Goal: Task Accomplishment & Management: Manage account settings

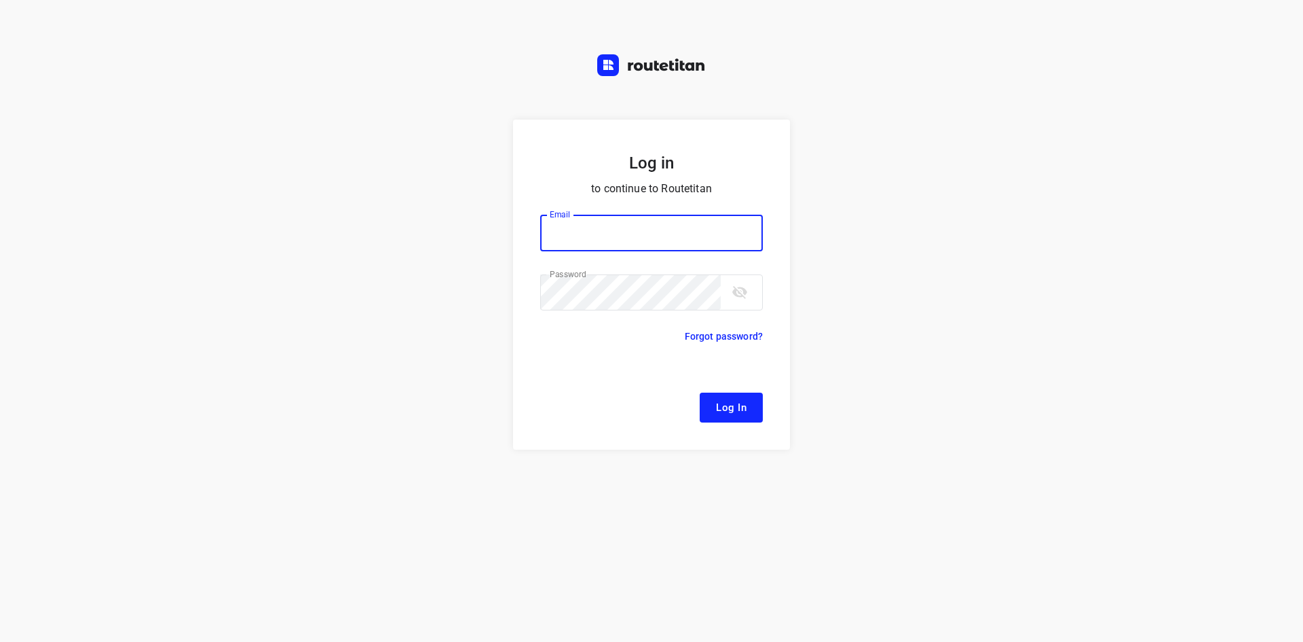
type input "[EMAIL_ADDRESS][DOMAIN_NAME]"
click at [747, 407] on button "Log In" at bounding box center [731, 407] width 63 height 30
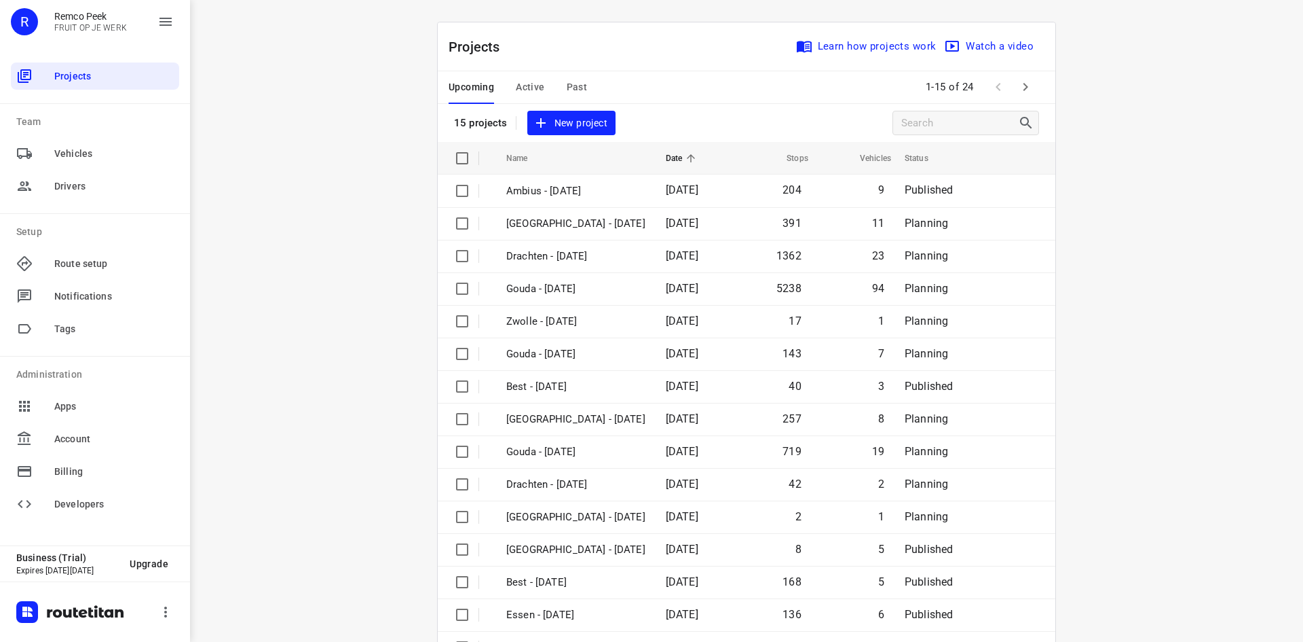
click at [522, 79] on span "Active" at bounding box center [530, 87] width 29 height 17
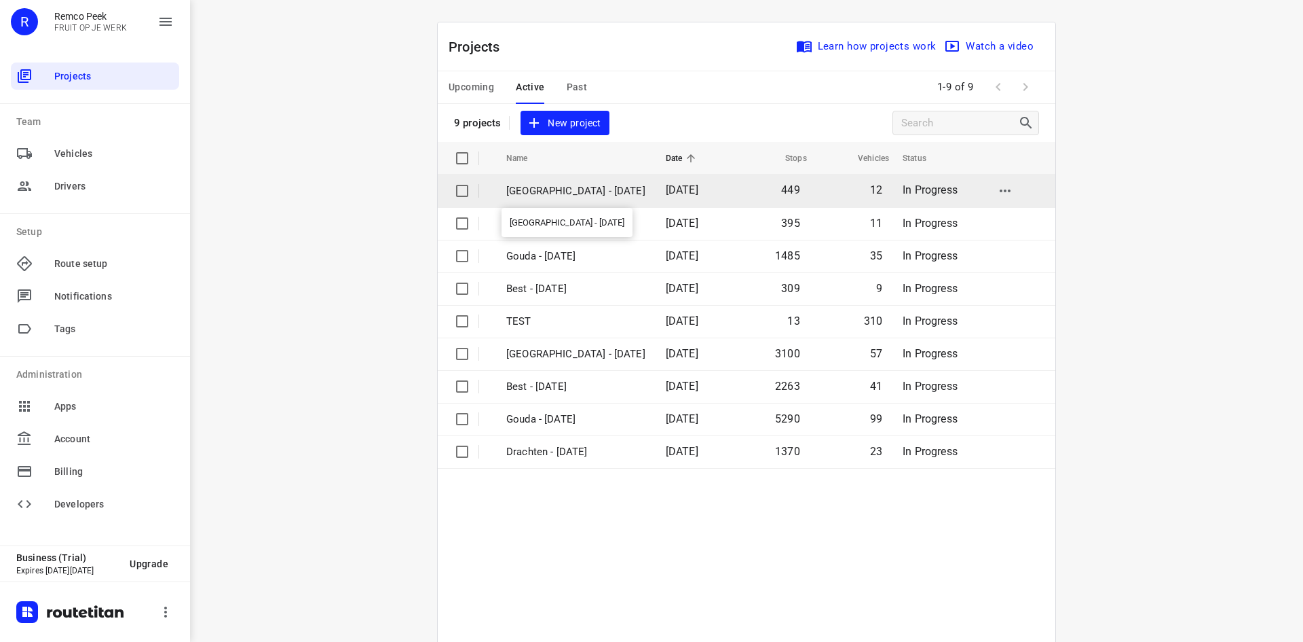
click at [563, 194] on p "[GEOGRAPHIC_DATA] - [DATE]" at bounding box center [575, 191] width 139 height 16
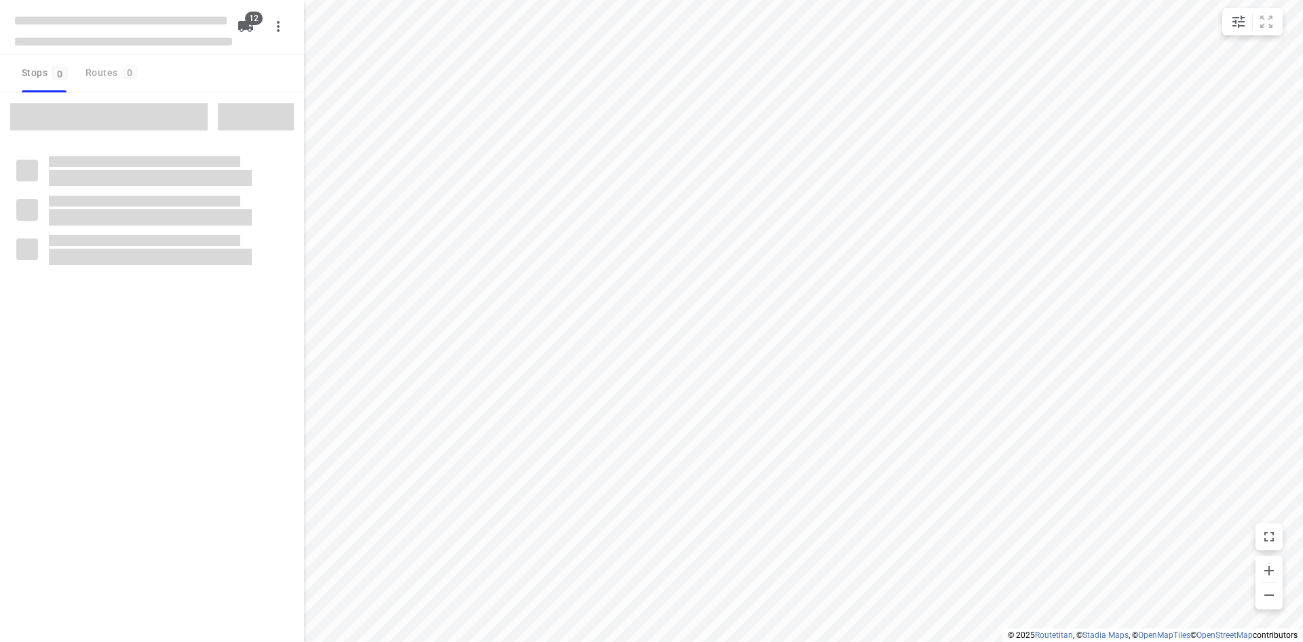
checkbox input "true"
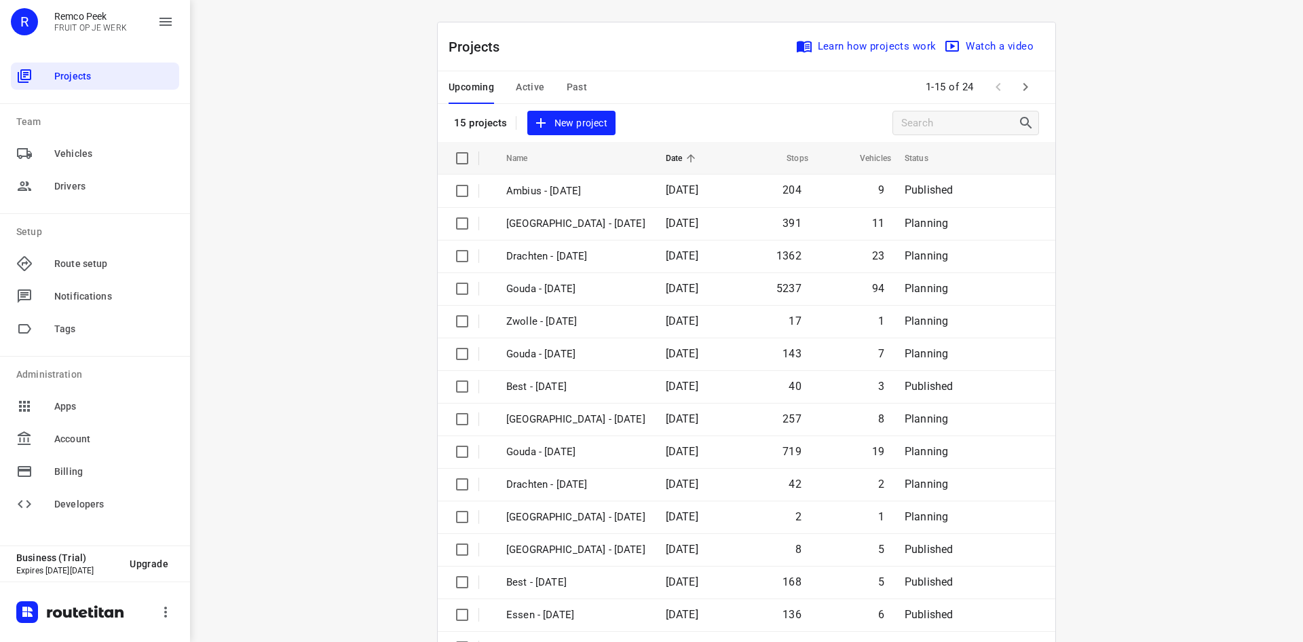
click at [683, 86] on div "Upcoming Active Past 1-15 of 24" at bounding box center [747, 87] width 618 height 33
click at [369, 317] on div "i © 2025 Routetitan , © Stadia Maps , © OpenMapTiles © OpenStreetMap contributo…" at bounding box center [746, 321] width 1113 height 642
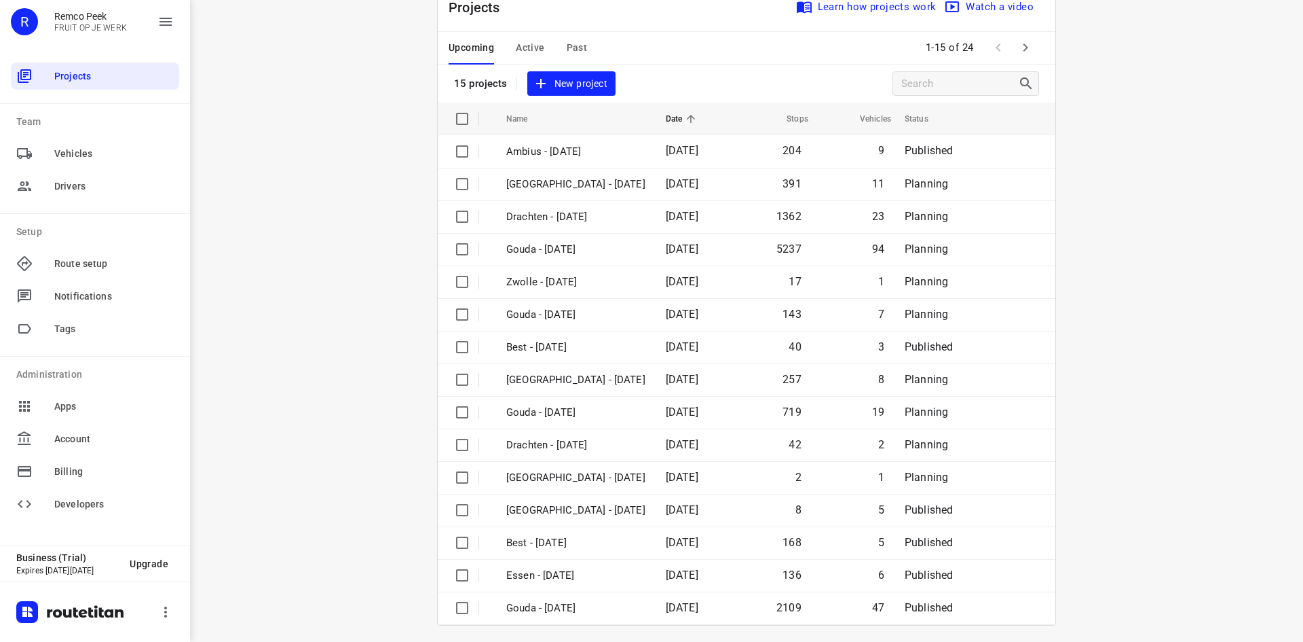
scroll to position [45, 0]
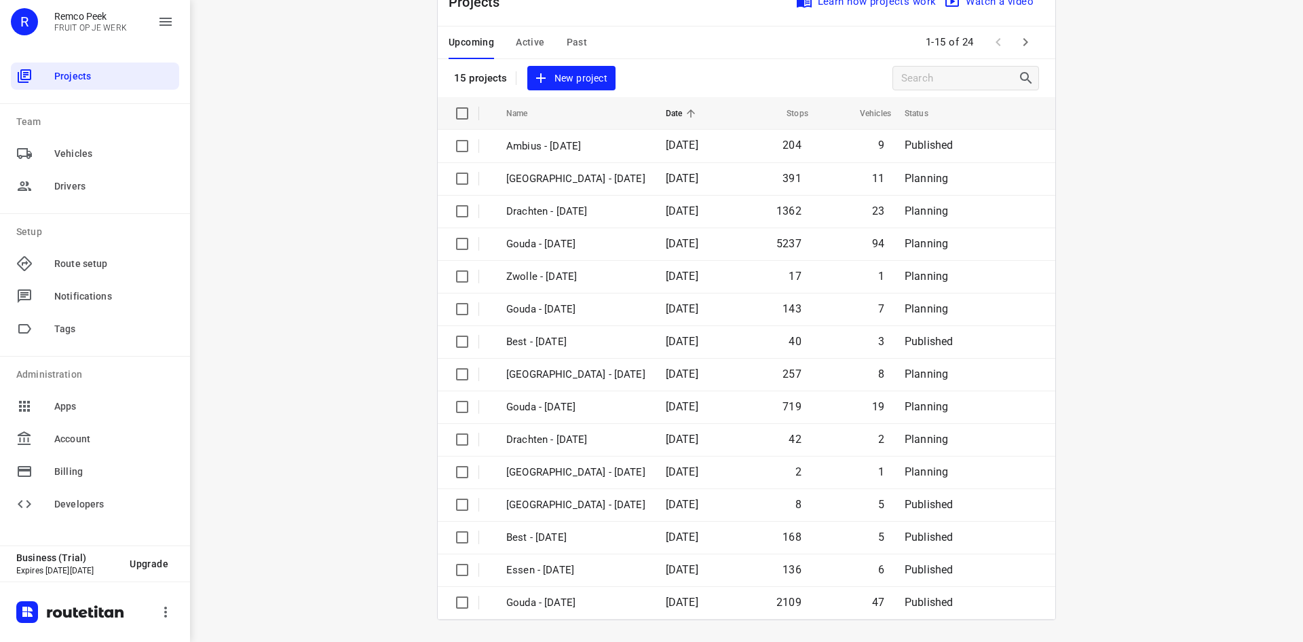
drag, startPoint x: 279, startPoint y: 80, endPoint x: 300, endPoint y: 69, distance: 23.7
click at [300, 69] on div "i © 2025 Routetitan , © Stadia Maps , © OpenMapTiles © OpenStreetMap contributo…" at bounding box center [746, 321] width 1113 height 642
drag, startPoint x: 300, startPoint y: 157, endPoint x: 301, endPoint y: 164, distance: 7.5
click at [301, 164] on div "i © 2025 Routetitan , © Stadia Maps , © OpenMapTiles © OpenStreetMap contributo…" at bounding box center [746, 321] width 1113 height 642
drag, startPoint x: 298, startPoint y: 140, endPoint x: 307, endPoint y: 136, distance: 9.5
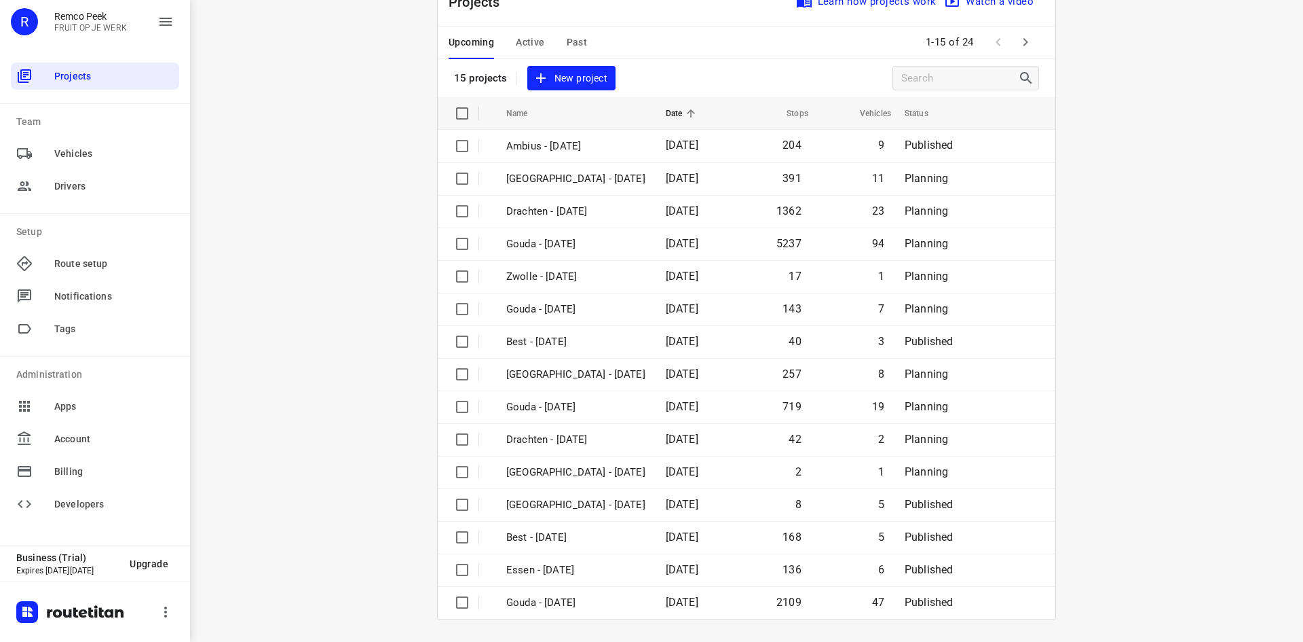
click at [305, 138] on div "i © 2025 Routetitan , © Stadia Maps , © OpenMapTiles © OpenStreetMap contributo…" at bounding box center [746, 321] width 1113 height 642
click at [512, 19] on div "Projects Learn how projects work Watch a video" at bounding box center [747, 2] width 618 height 49
click at [312, 58] on div "i © 2025 Routetitan , © Stadia Maps , © OpenMapTiles © OpenStreetMap contributo…" at bounding box center [746, 321] width 1113 height 642
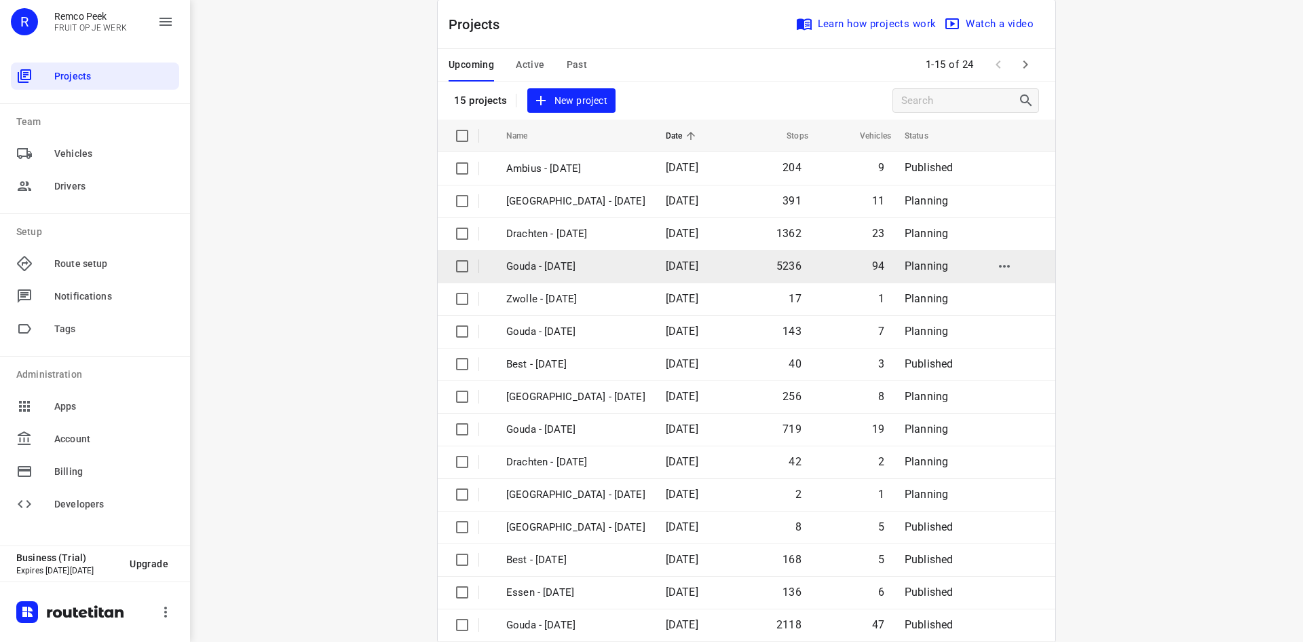
scroll to position [45, 0]
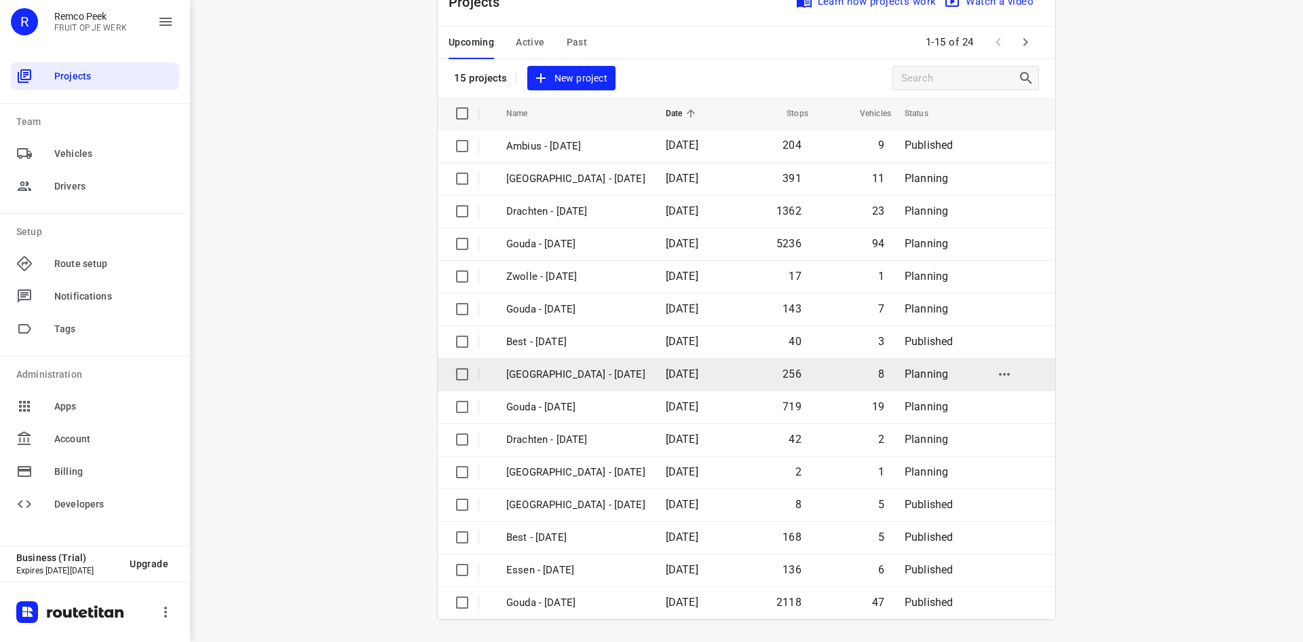
click at [579, 370] on p "[GEOGRAPHIC_DATA] - [DATE]" at bounding box center [575, 375] width 139 height 16
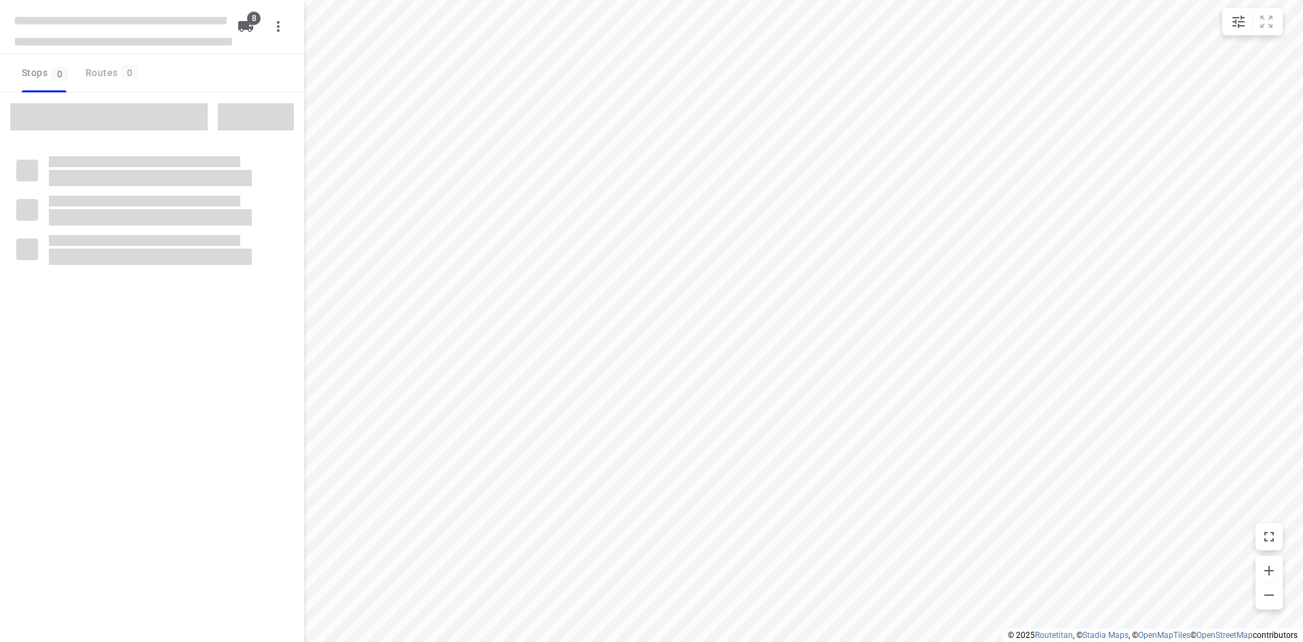
checkbox input "true"
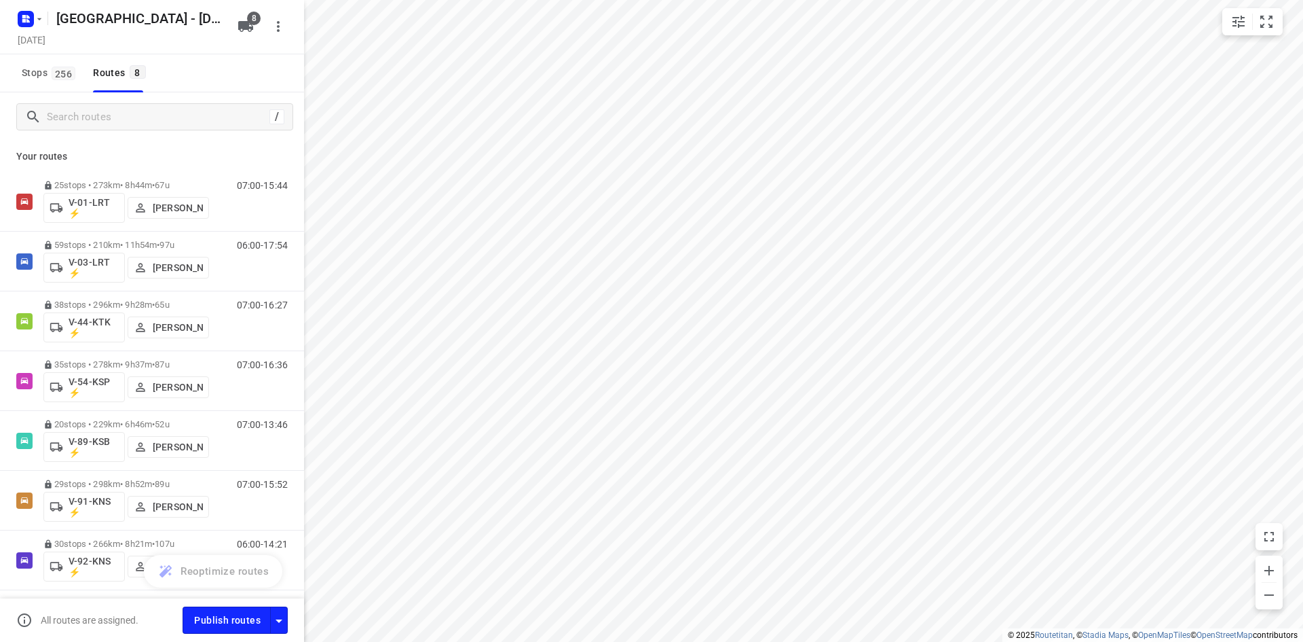
click at [212, 86] on div "Stops 256 Routes 8" at bounding box center [152, 73] width 304 height 38
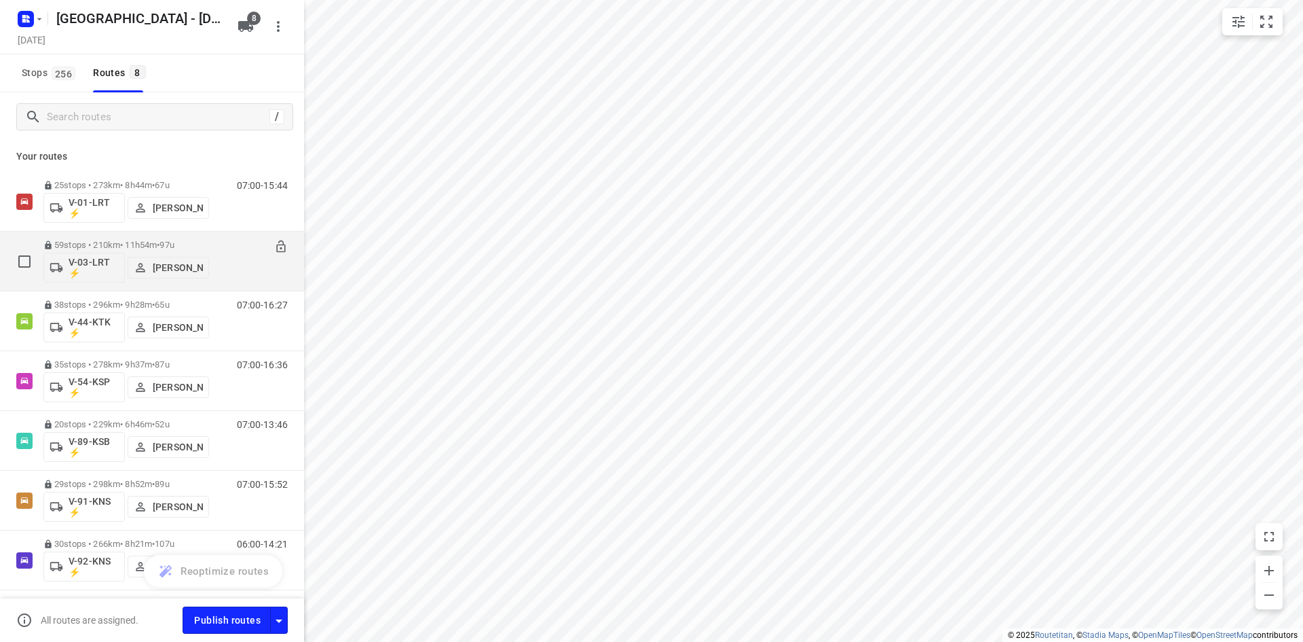
click at [240, 269] on div "06:00-17:54" at bounding box center [254, 265] width 68 height 50
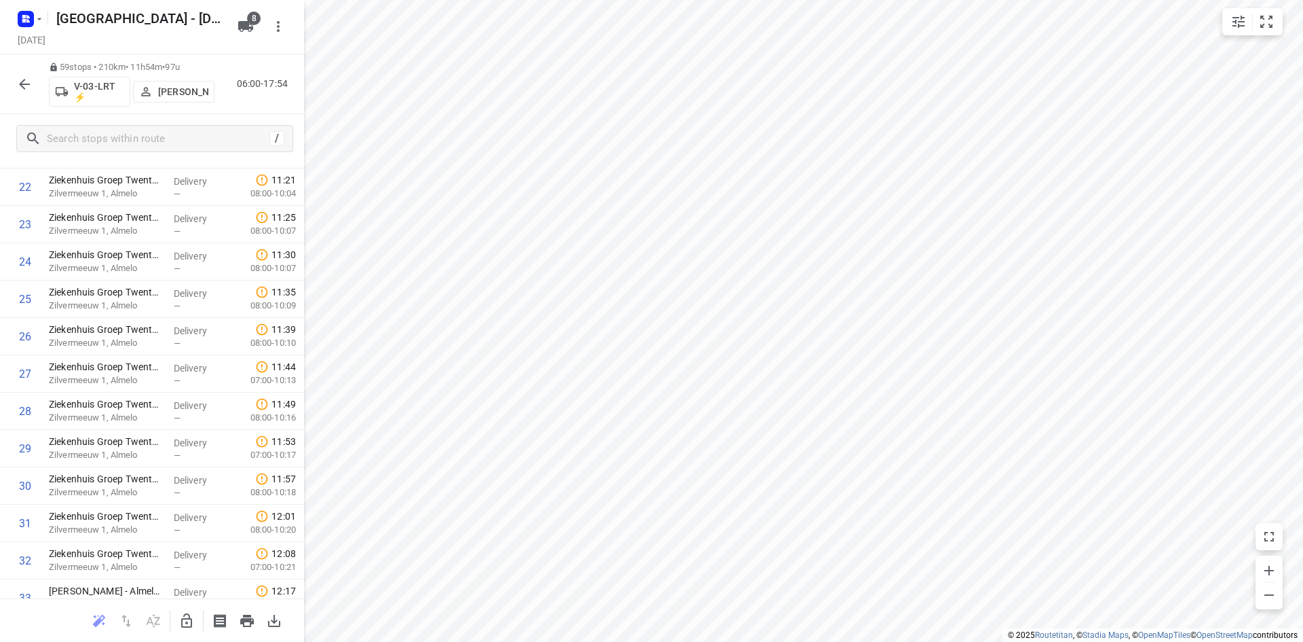
scroll to position [832, 0]
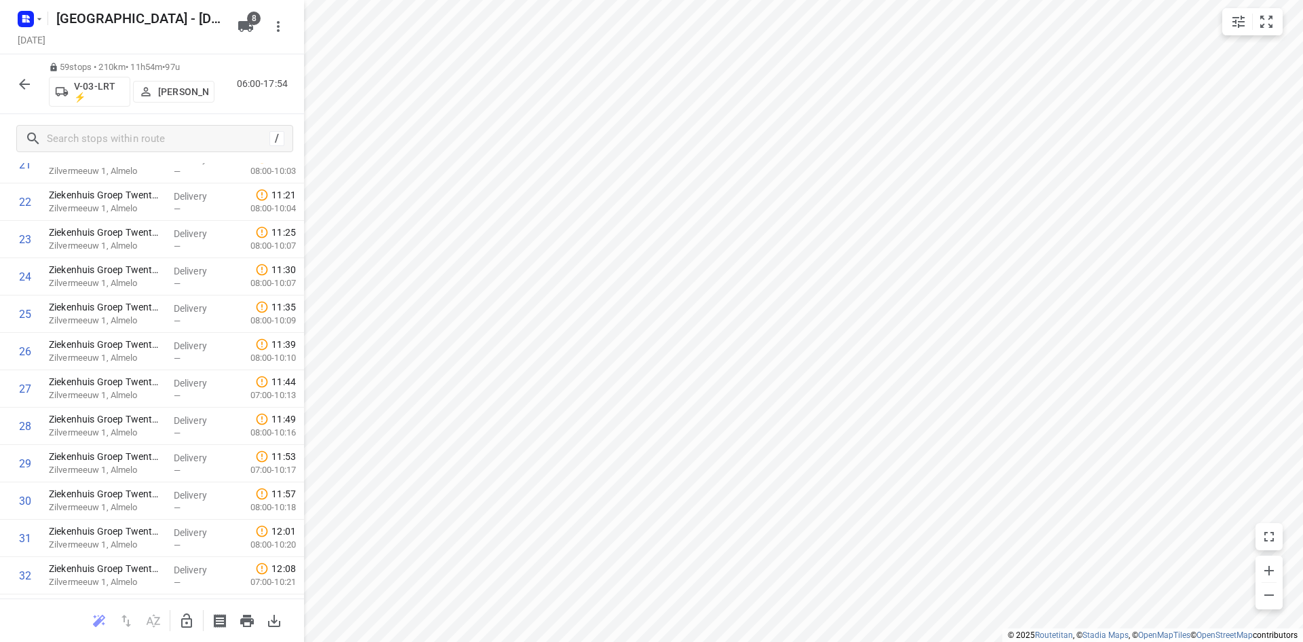
click at [246, 104] on div "59 stops • 210km • 11h54m • 97u V-03-LRT ⚡ Siemen Hiemstra 06:00-17:54" at bounding box center [152, 84] width 304 height 60
click at [21, 84] on icon "button" at bounding box center [24, 84] width 11 height 11
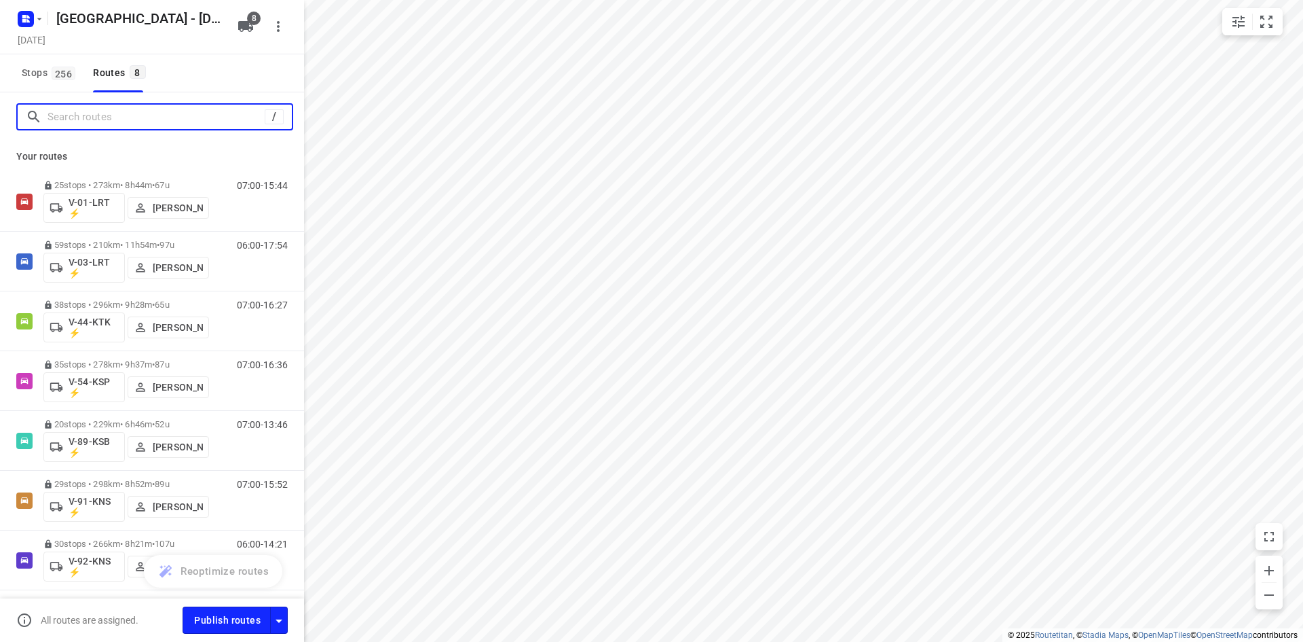
click at [185, 119] on input "Search routes" at bounding box center [156, 117] width 217 height 21
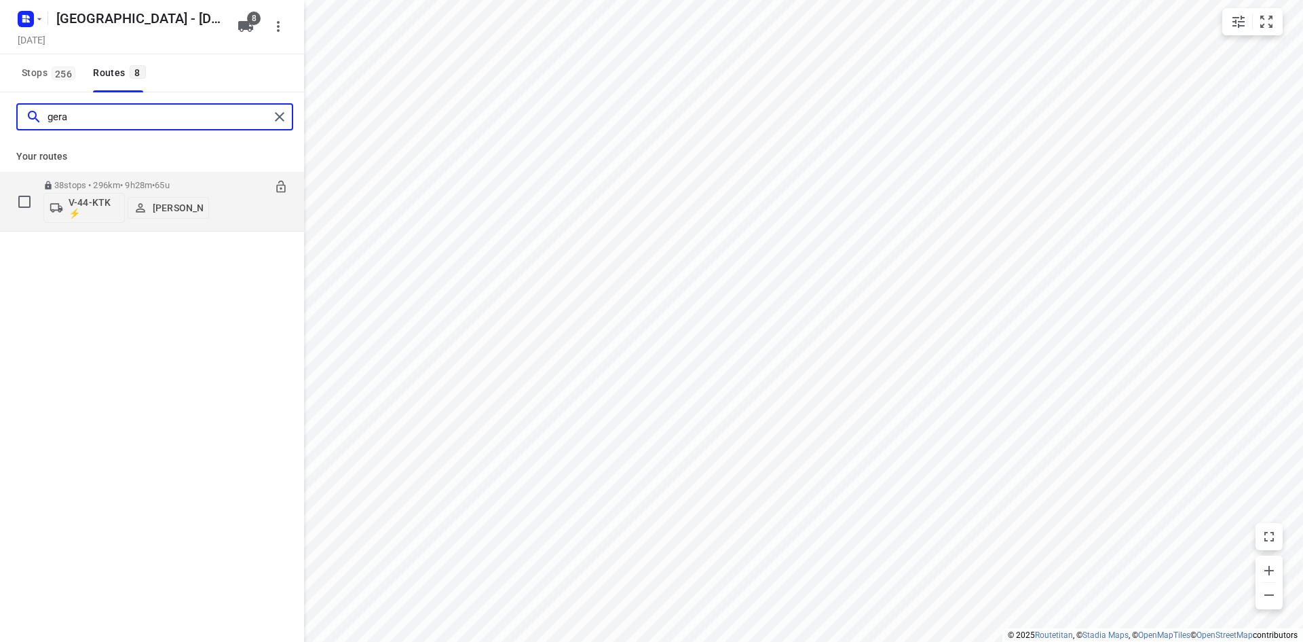
type input "gera"
click at [230, 214] on div "07:00-16:27" at bounding box center [254, 205] width 68 height 50
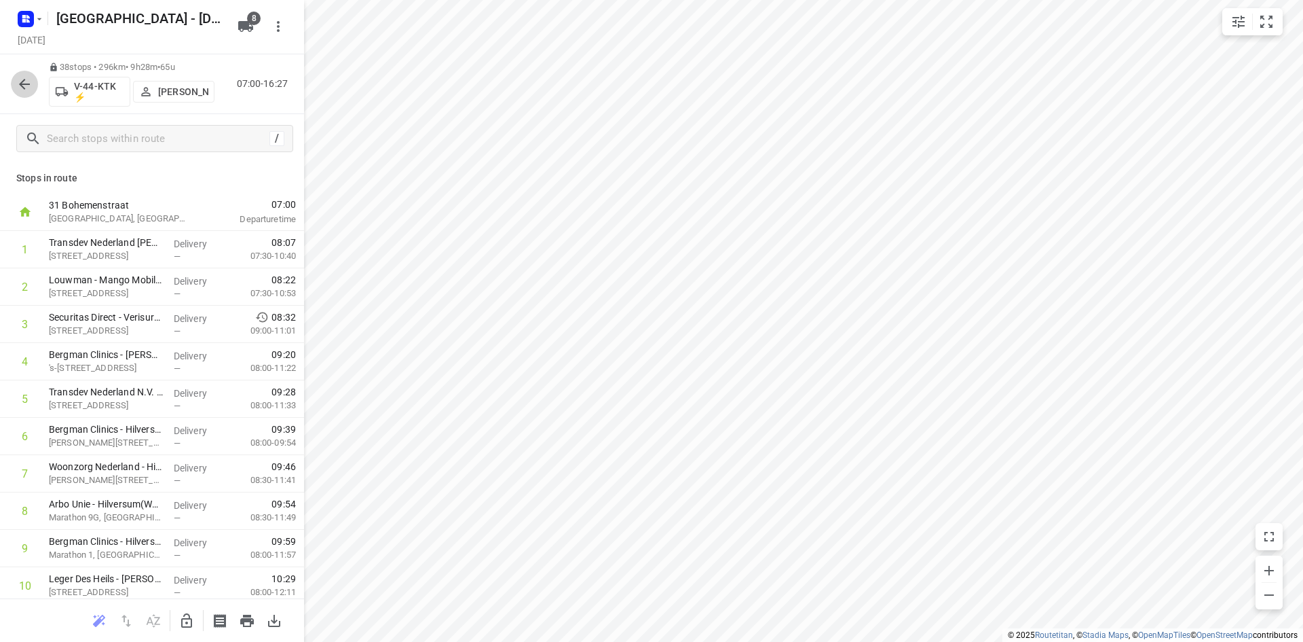
click at [20, 86] on icon "button" at bounding box center [24, 84] width 16 height 16
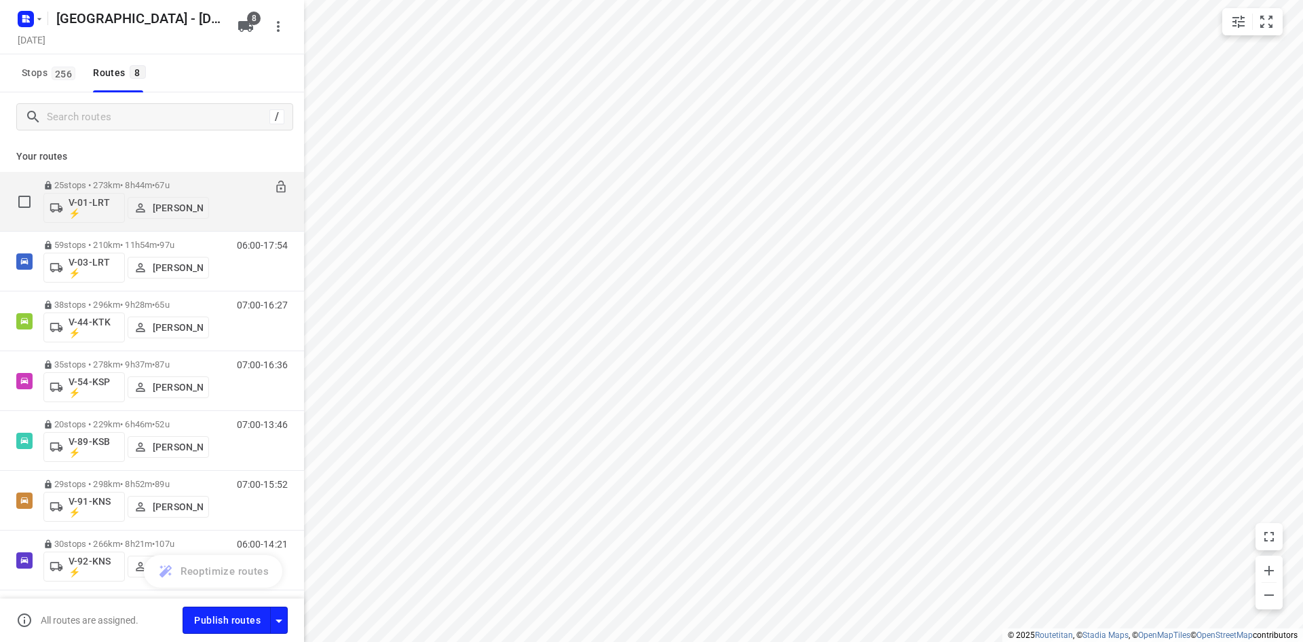
click at [227, 209] on div "07:00-15:44" at bounding box center [254, 205] width 68 height 50
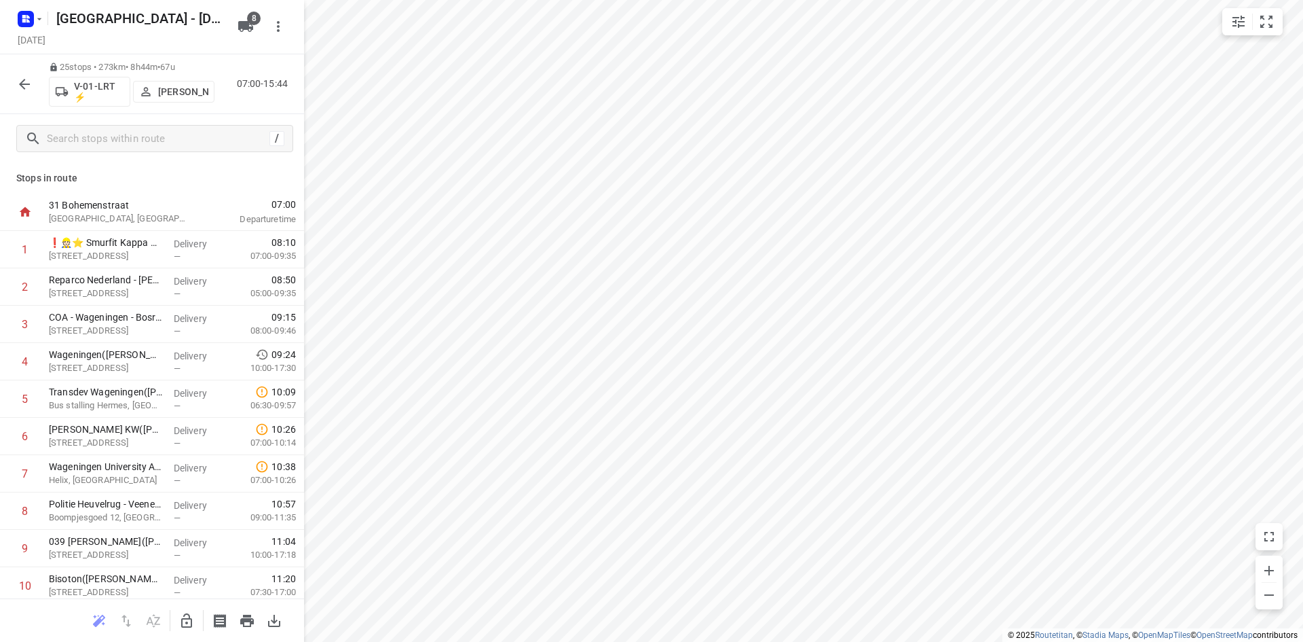
click at [28, 81] on icon "button" at bounding box center [24, 84] width 16 height 16
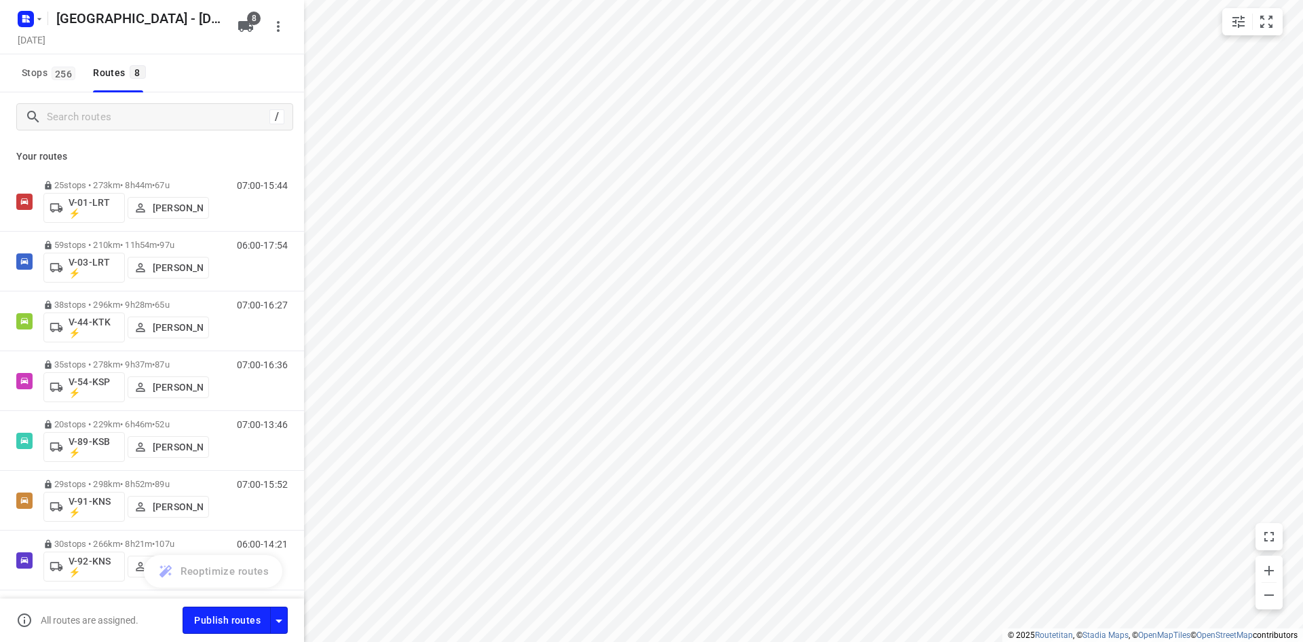
click at [198, 155] on p "Your routes" at bounding box center [152, 156] width 272 height 14
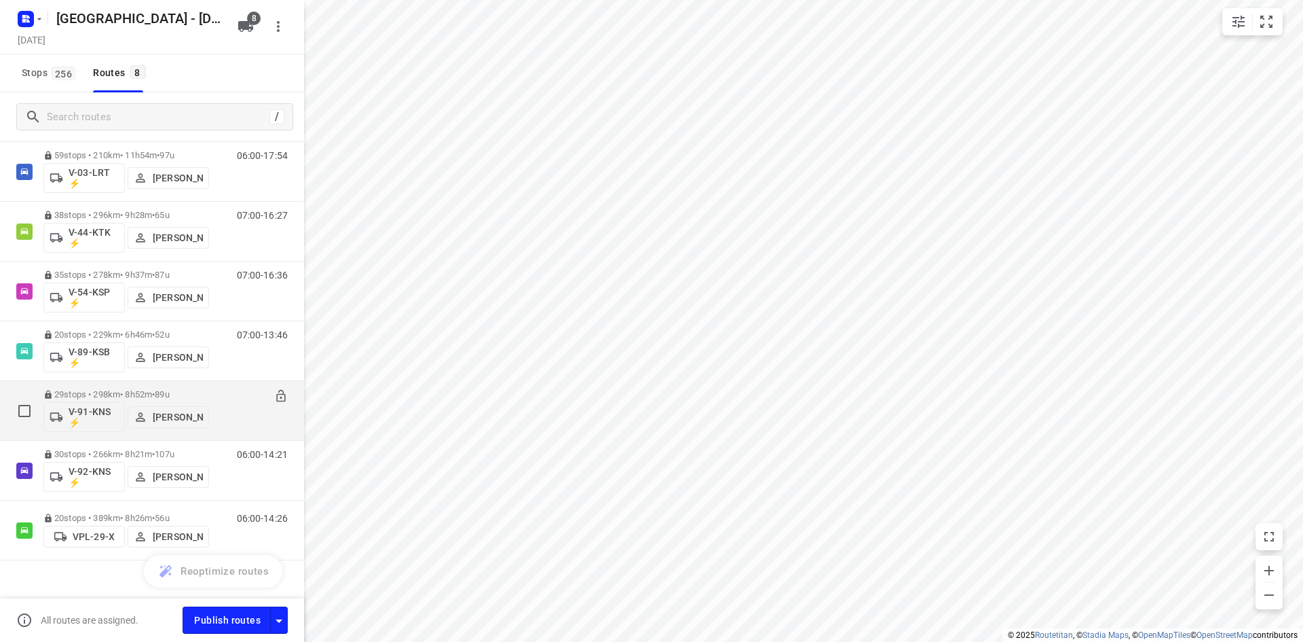
scroll to position [106, 0]
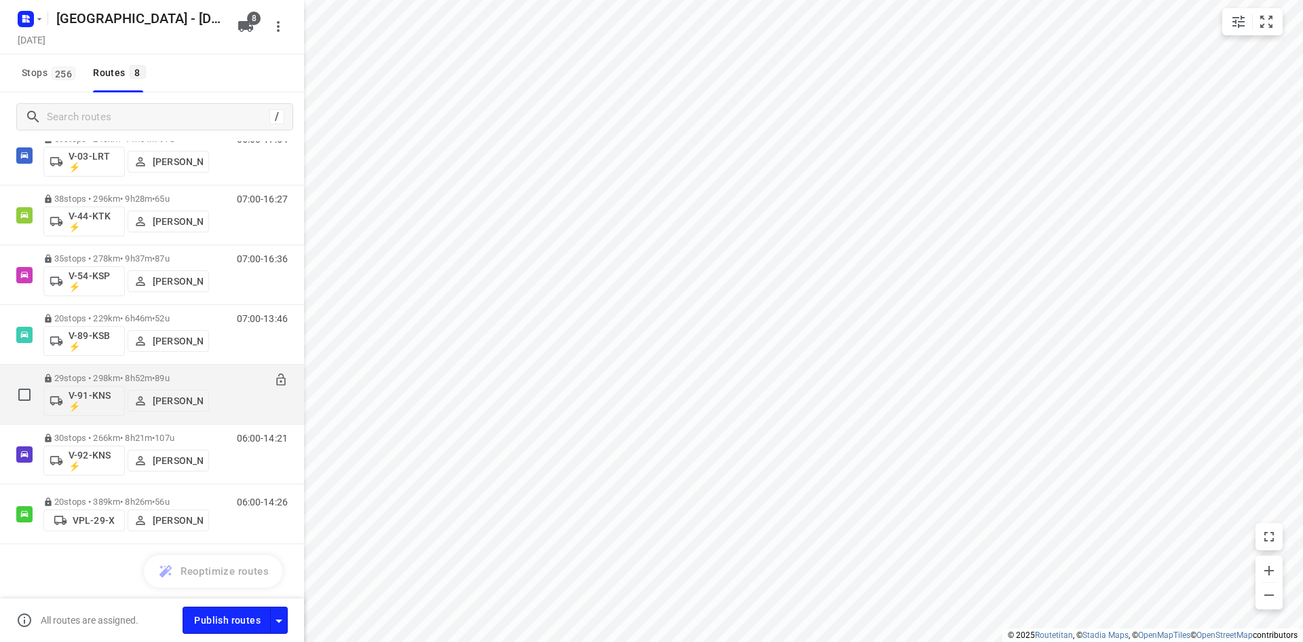
click at [220, 384] on div "07:00-15:52" at bounding box center [254, 398] width 68 height 50
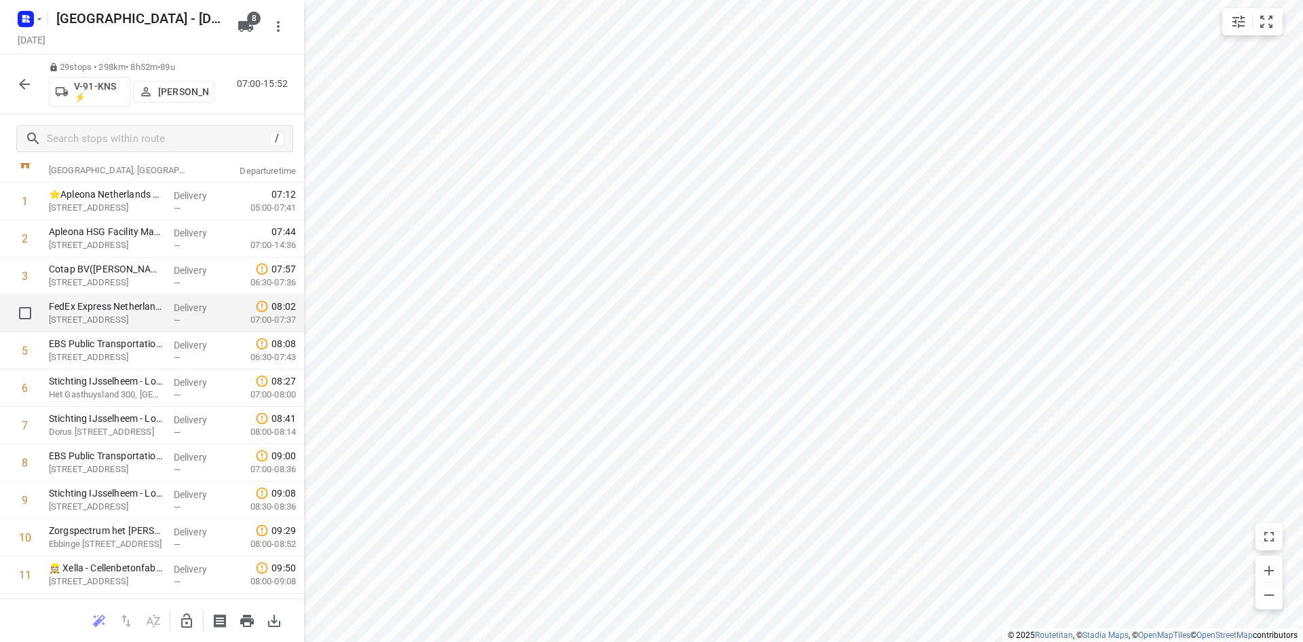
scroll to position [68, 0]
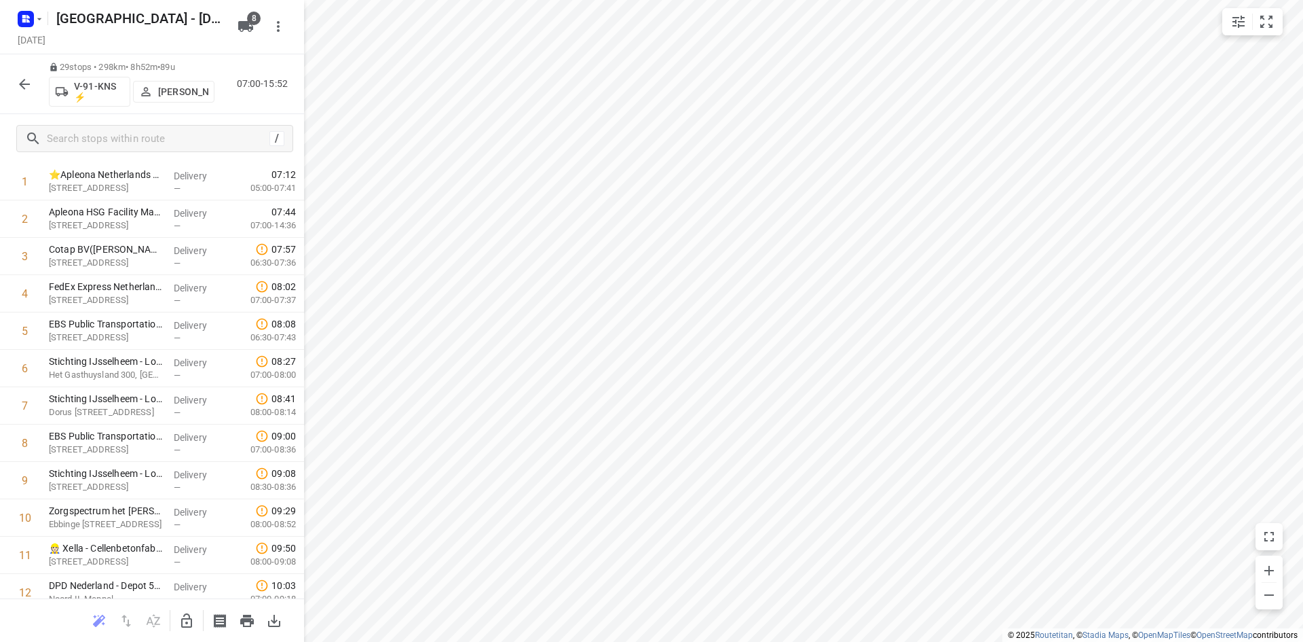
click at [242, 108] on div "29 stops • 298km • 8h52m • 89u V-91-KNS ⚡ Jarno Bonhof 07:00-15:52" at bounding box center [152, 84] width 304 height 60
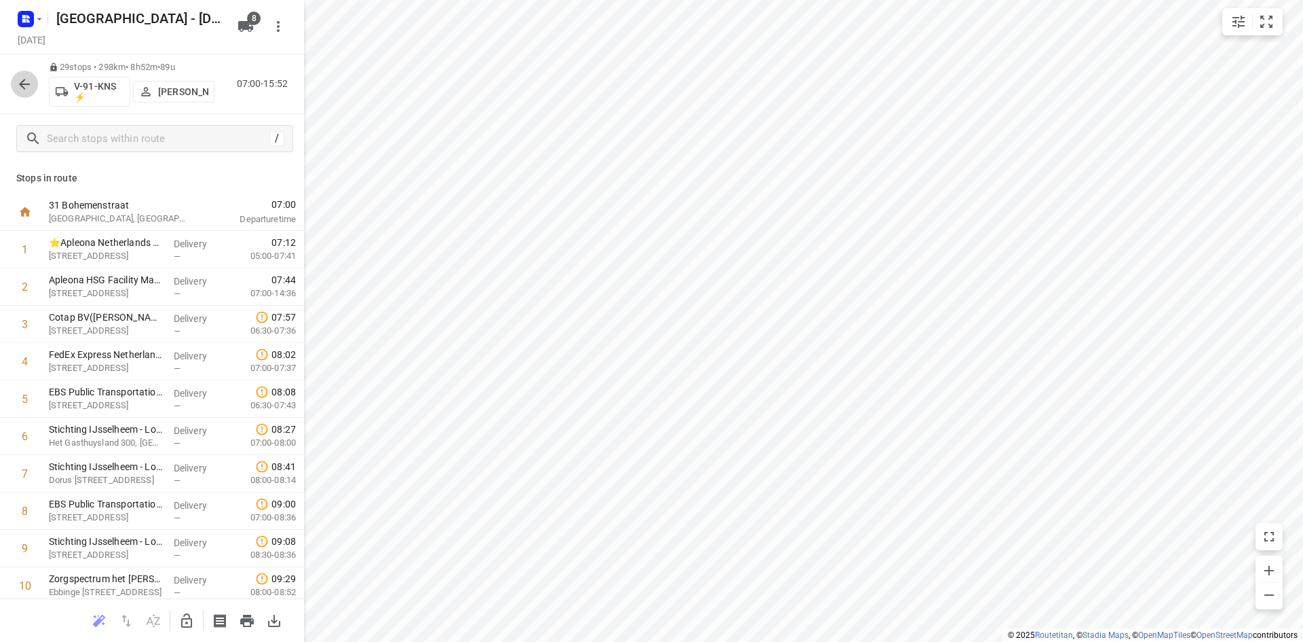
click at [26, 91] on icon "button" at bounding box center [24, 84] width 16 height 16
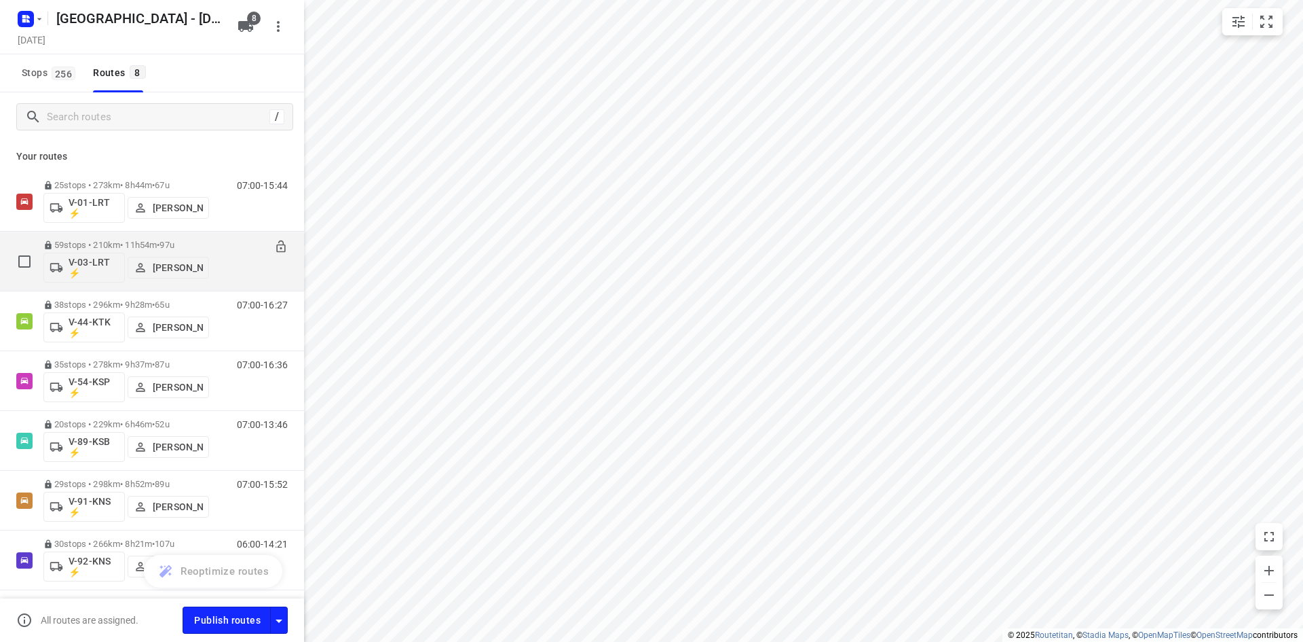
click at [231, 266] on div "06:00-17:54" at bounding box center [254, 265] width 68 height 50
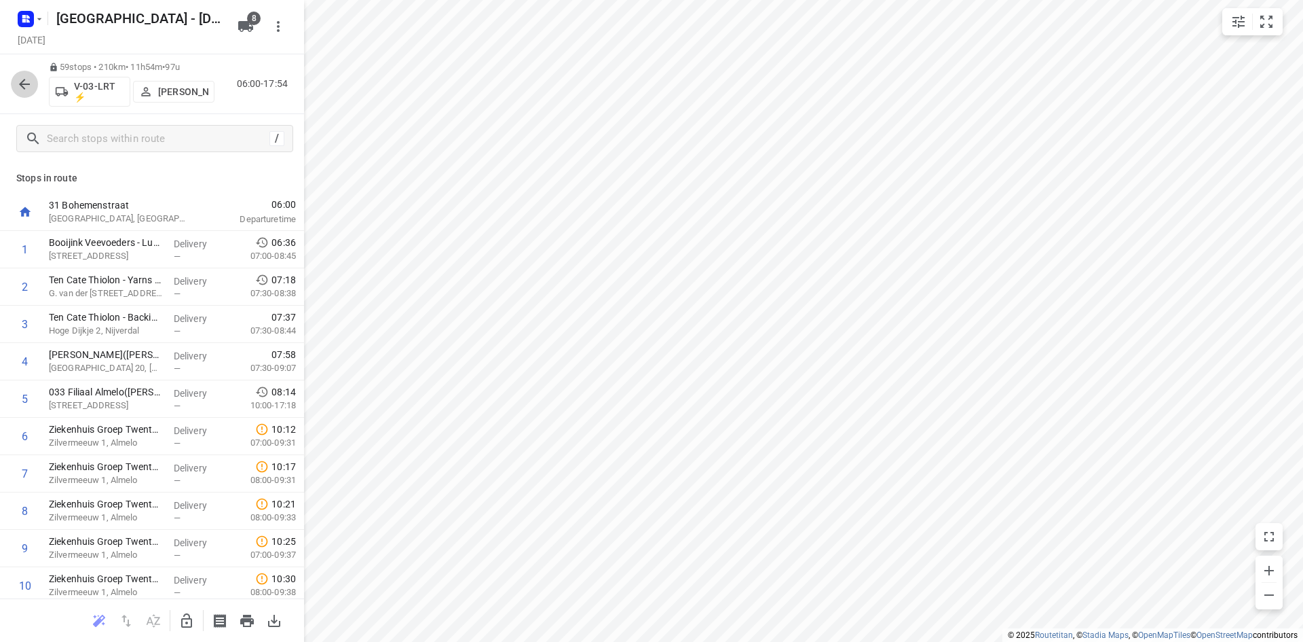
click at [27, 83] on icon "button" at bounding box center [24, 84] width 11 height 11
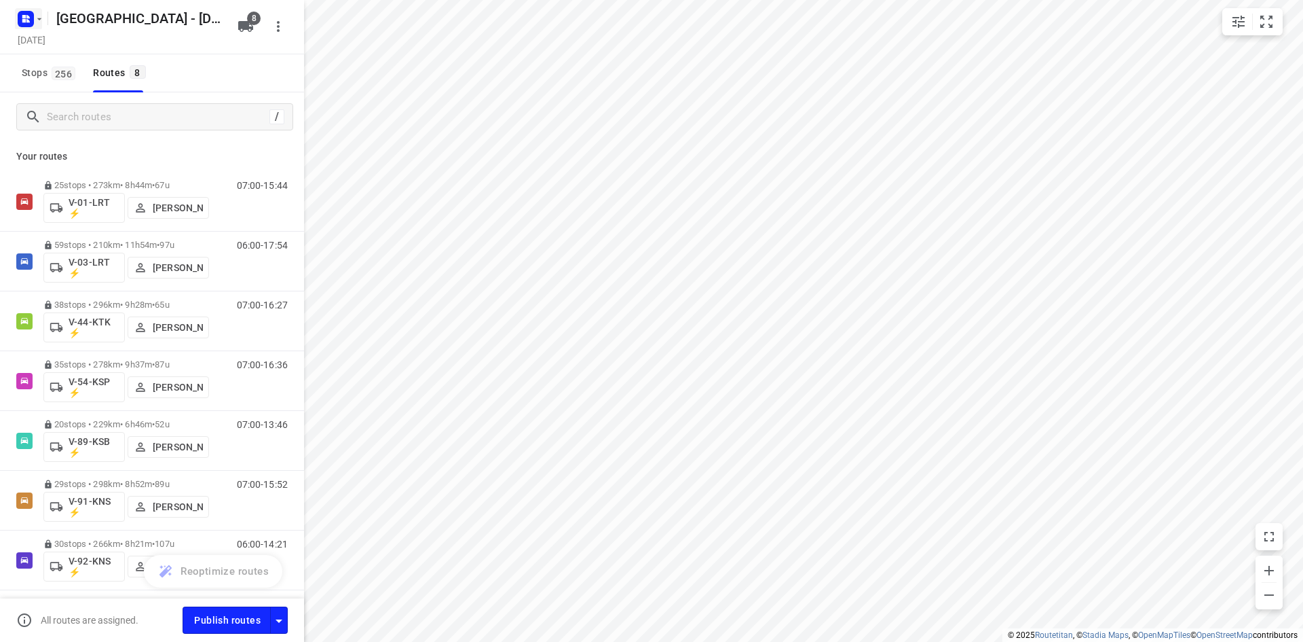
click at [21, 17] on rect "button" at bounding box center [26, 19] width 16 height 16
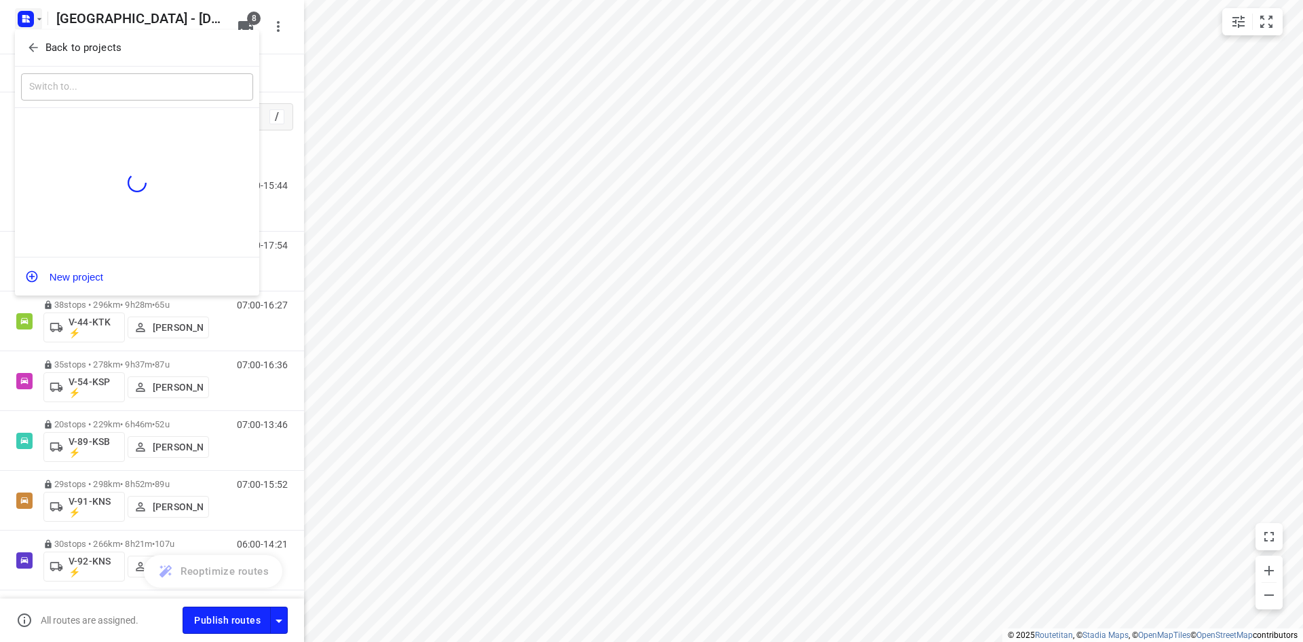
click at [27, 44] on icon "button" at bounding box center [33, 48] width 14 height 14
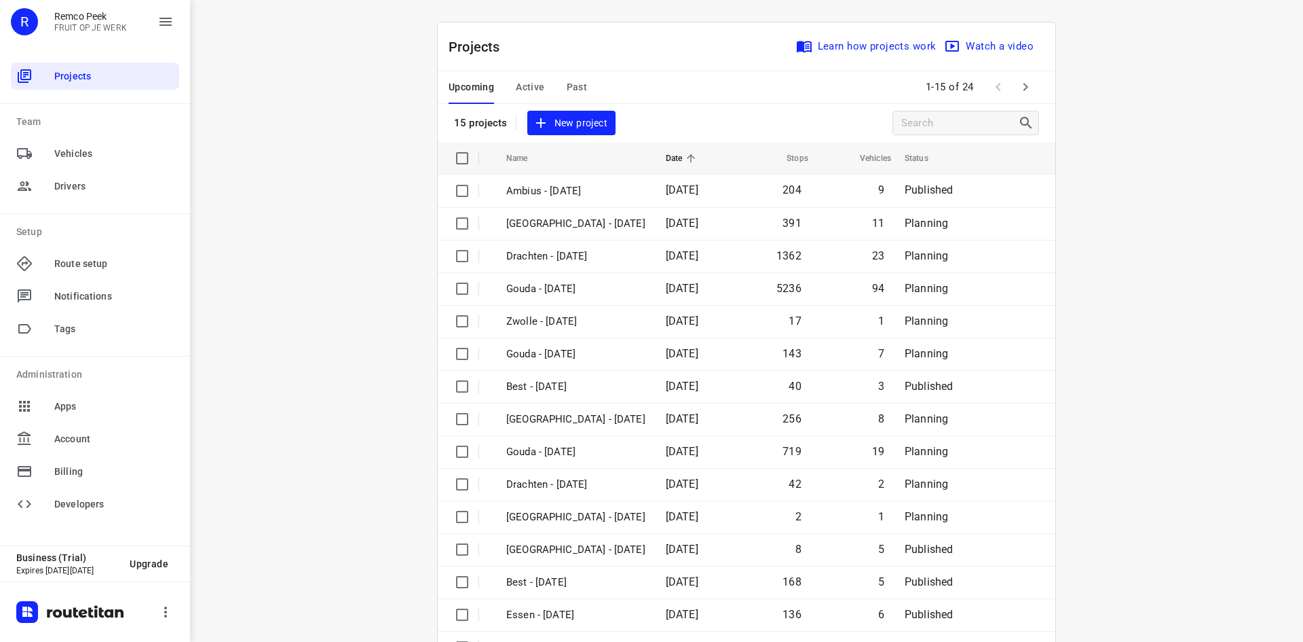
click at [304, 330] on div "i © 2025 Routetitan , © Stadia Maps , © OpenMapTiles © OpenStreetMap contributo…" at bounding box center [746, 321] width 1113 height 642
click at [377, 86] on div "i © 2025 Routetitan , © Stadia Maps , © OpenMapTiles © OpenStreetMap contributo…" at bounding box center [746, 321] width 1113 height 642
